Goal: Task Accomplishment & Management: Manage account settings

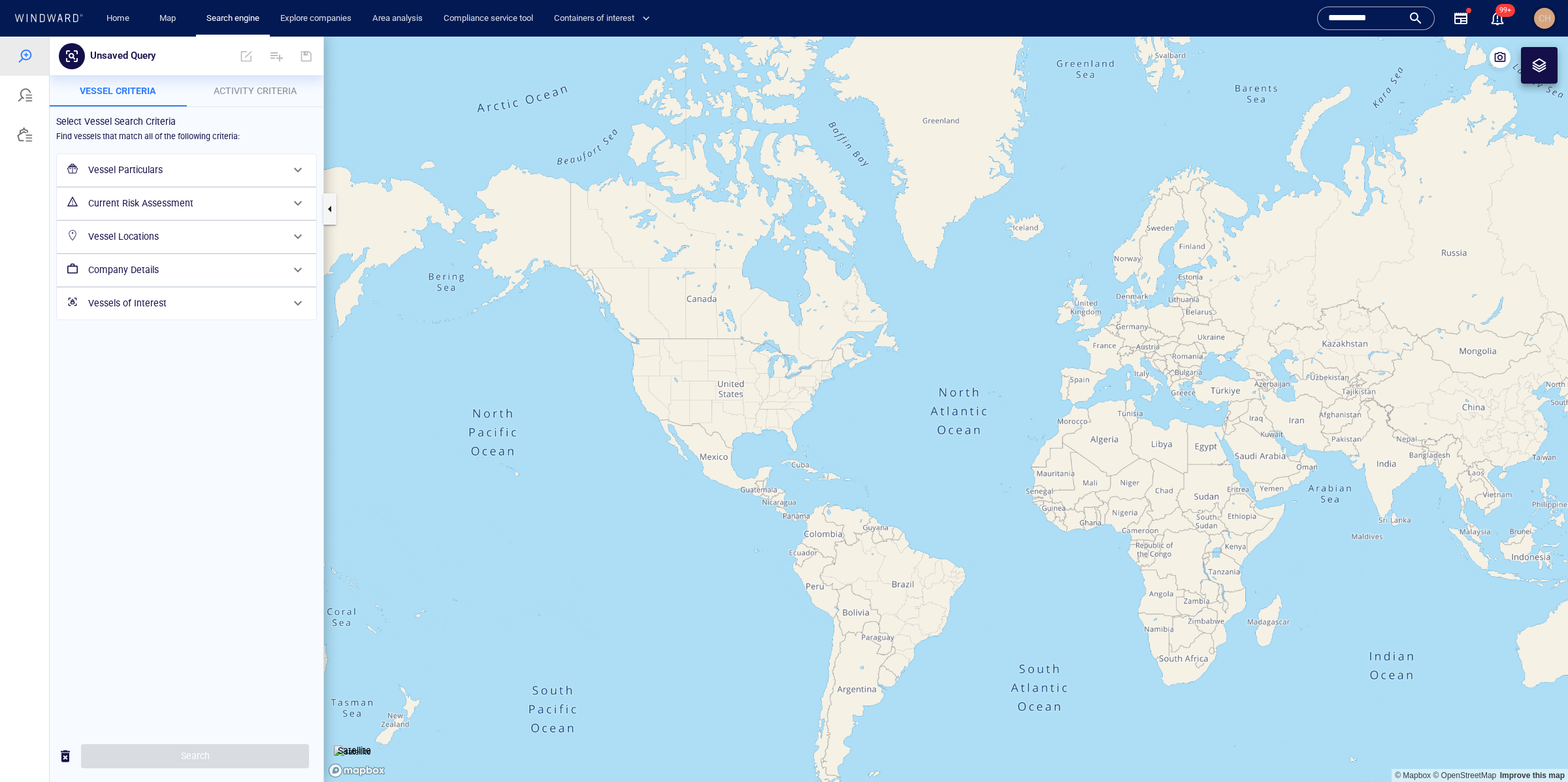
click at [1541, 10] on div "CH" at bounding box center [1545, 18] width 12 height 16
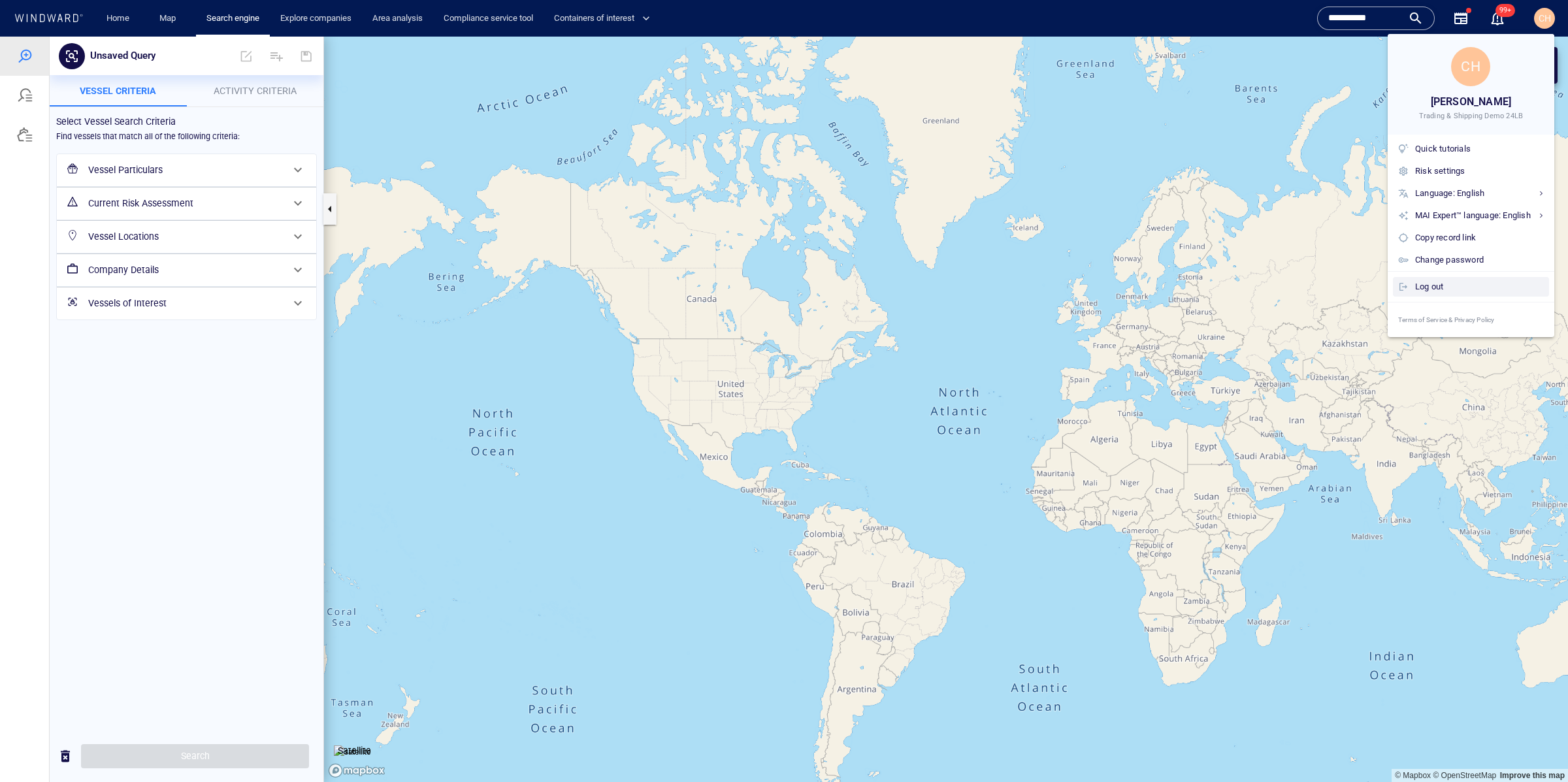
click at [1435, 288] on div "Log out" at bounding box center [1479, 287] width 129 height 14
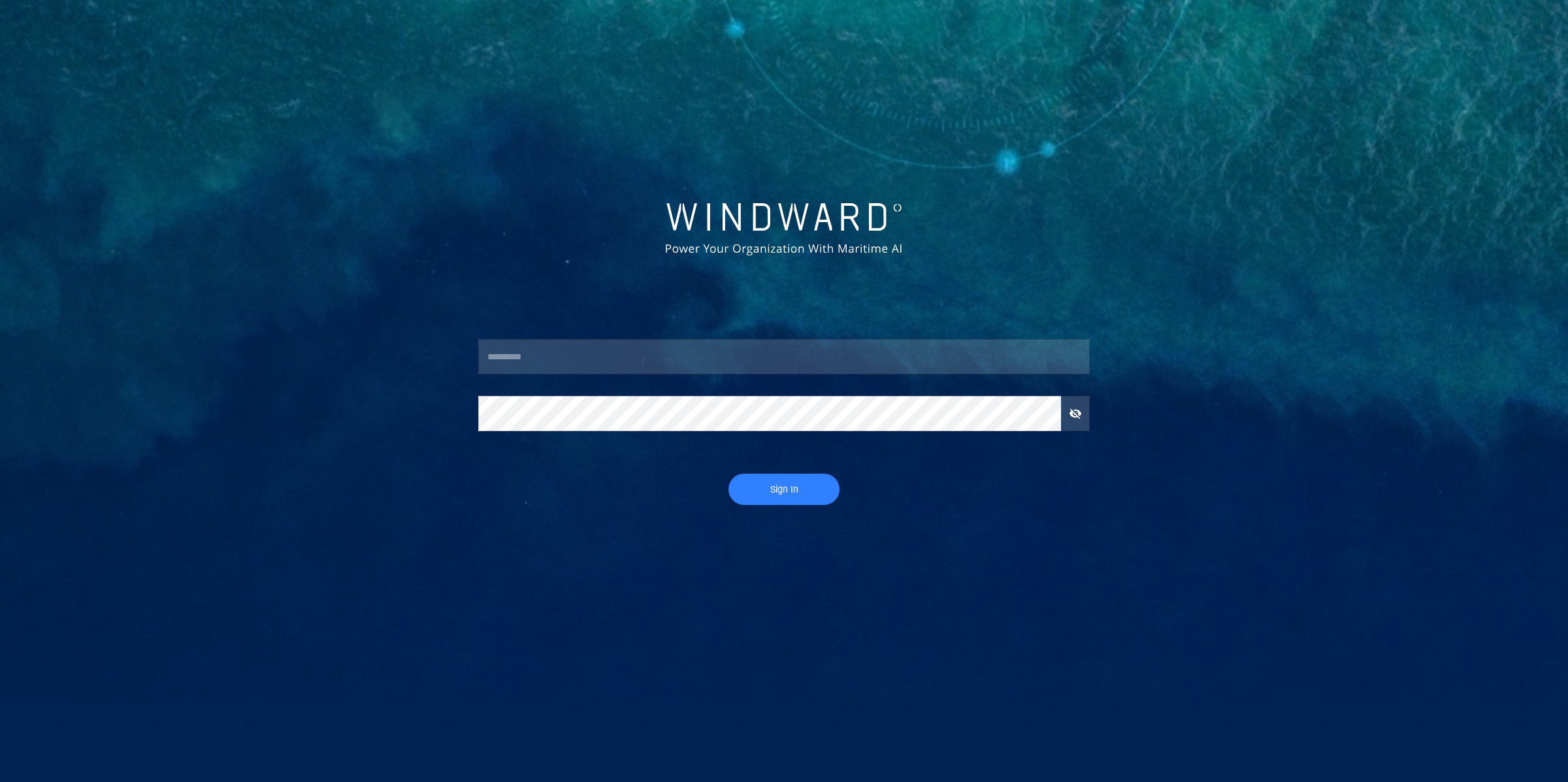
click at [587, 365] on input "text" at bounding box center [784, 357] width 612 height 36
click at [581, 354] on input "text" at bounding box center [784, 357] width 612 height 36
click at [524, 352] on input "text" at bounding box center [784, 357] width 612 height 36
type input "**********"
click at [783, 491] on span "Sign In" at bounding box center [784, 490] width 85 height 16
